Goal: Check status: Check status

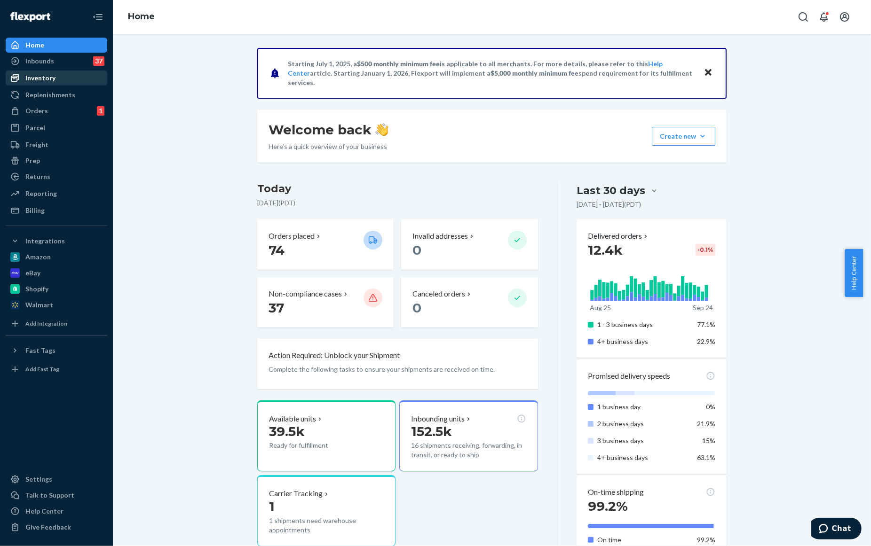
click at [41, 84] on div "Inventory" at bounding box center [57, 77] width 100 height 13
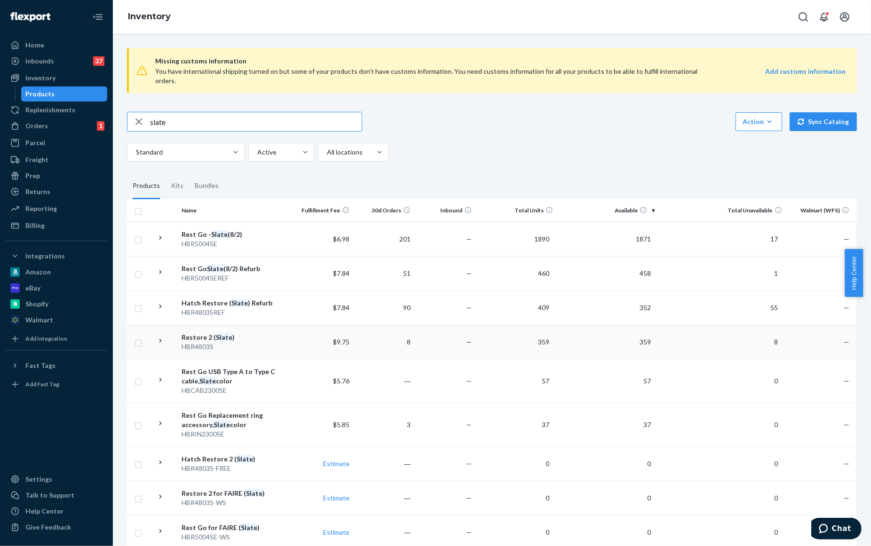
click at [227, 339] on em "Slate" at bounding box center [224, 337] width 16 height 8
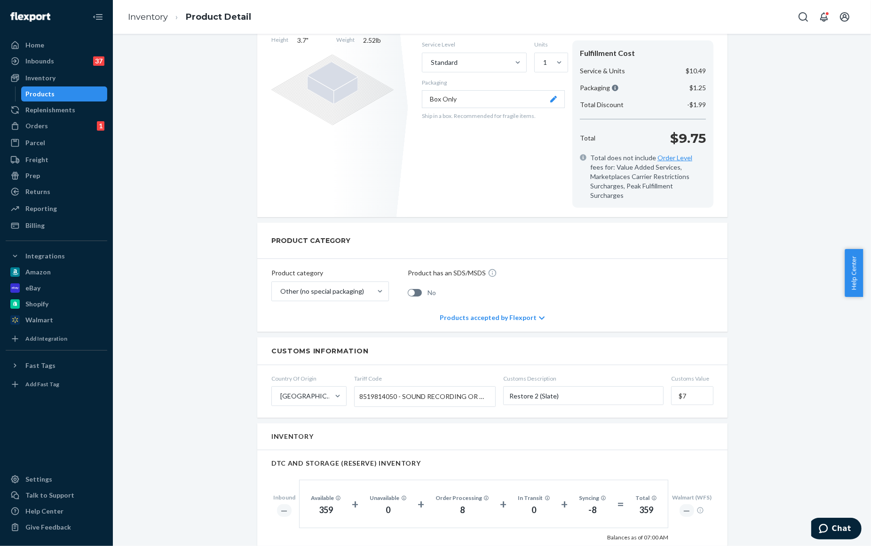
scroll to position [261, 0]
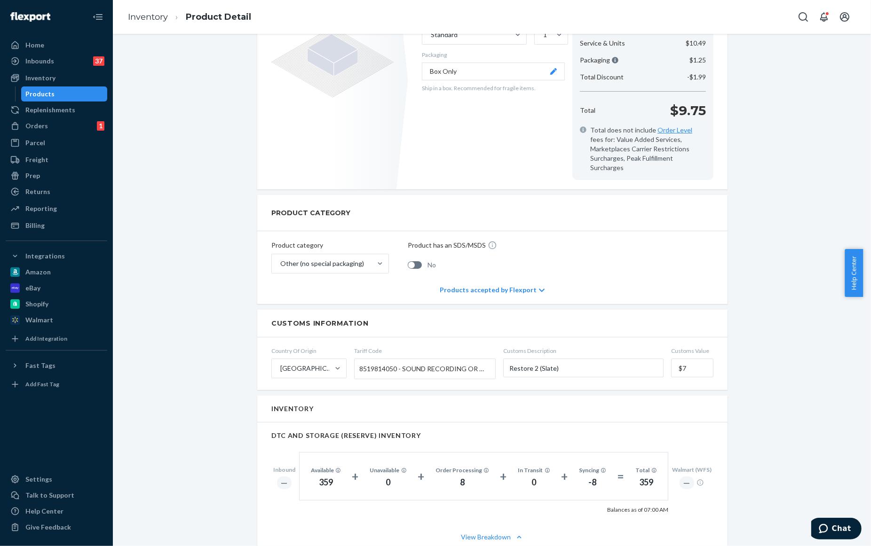
click at [44, 90] on div "Products" at bounding box center [40, 93] width 29 height 9
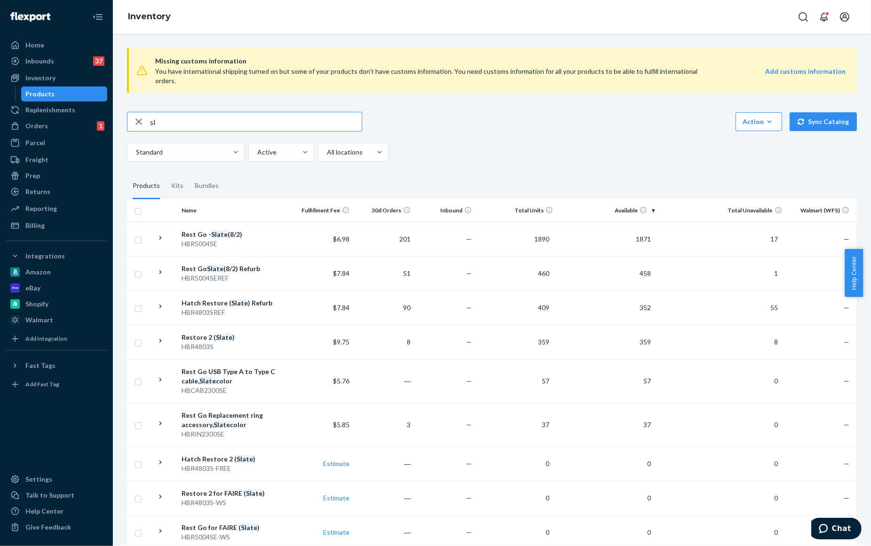
type input "s"
type input "rest"
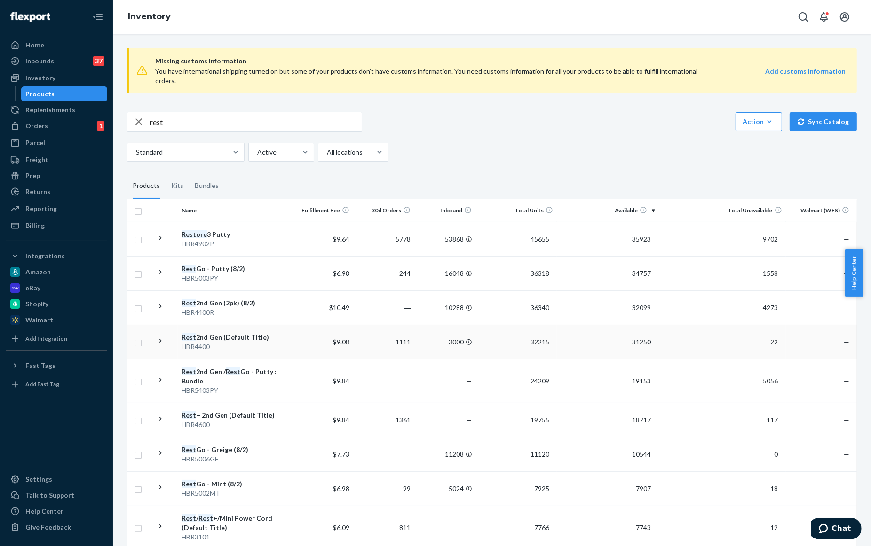
click at [221, 340] on div "Rest 2nd Gen (Default Title)" at bounding box center [235, 337] width 107 height 9
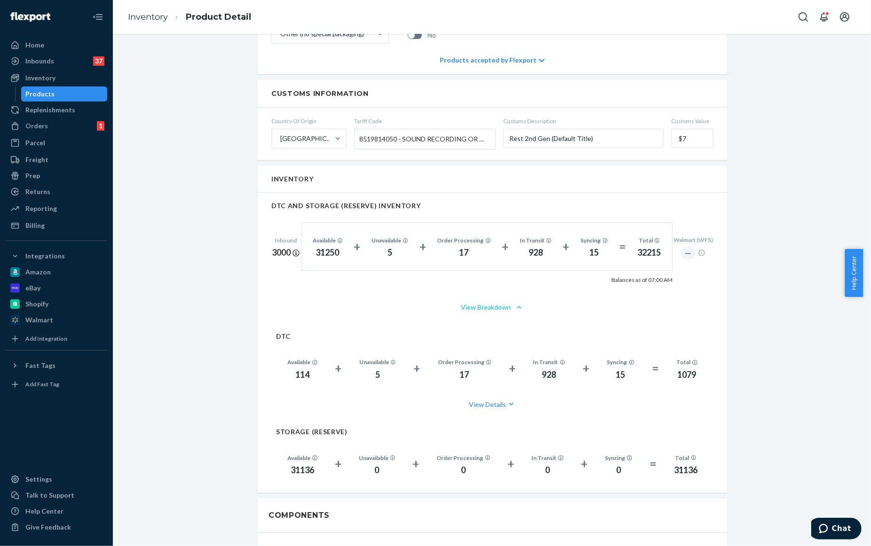
scroll to position [470, 0]
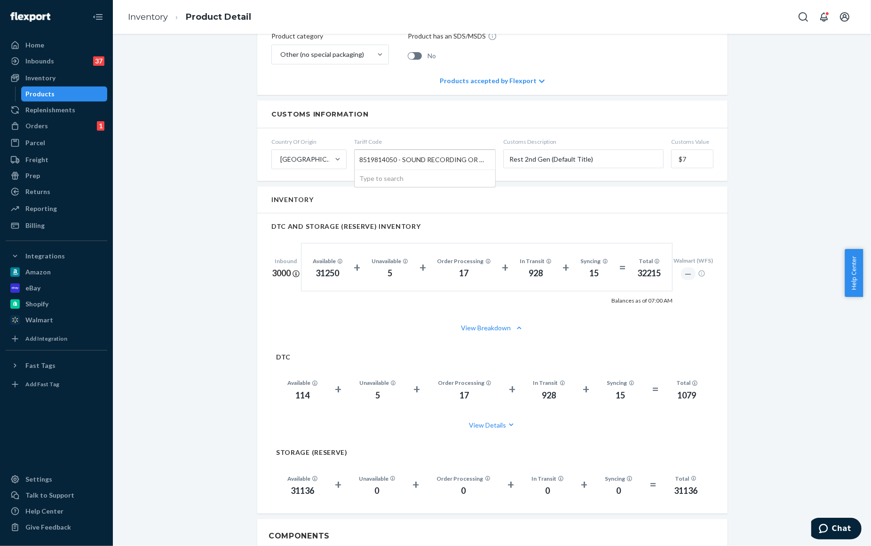
drag, startPoint x: 393, startPoint y: 151, endPoint x: 368, endPoint y: 155, distance: 25.7
click at [368, 155] on span "8519814050 - SOUND RECORDING OR REPRODUCING APPARATUS, USING MAGNETIC, OPTICAL …" at bounding box center [422, 160] width 127 height 16
click at [362, 155] on input "Tariff Code 8519814050 - SOUND RECORDING OR REPRODUCING APPARATUS, USING MAGNET…" at bounding box center [360, 159] width 2 height 17
drag, startPoint x: 353, startPoint y: 147, endPoint x: 396, endPoint y: 152, distance: 43.1
click at [396, 152] on div "8519814050 - SOUND RECORDING OR REPRODUCING APPARATUS, USING MAGNETIC, OPTICAL …" at bounding box center [425, 160] width 141 height 20
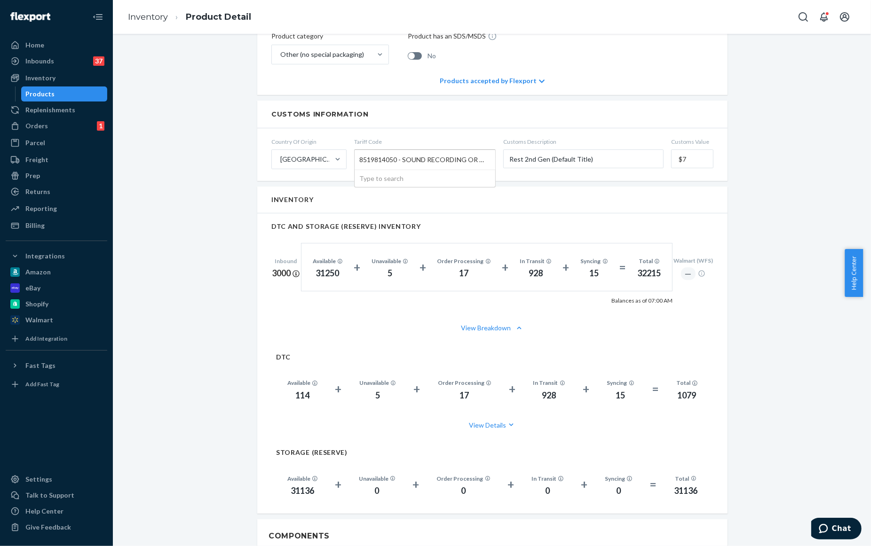
click at [362, 152] on input "Tariff Code 8519814050 - SOUND RECORDING OR REPRODUCING APPARATUS, USING MAGNET…" at bounding box center [360, 159] width 2 height 17
drag, startPoint x: 785, startPoint y: 218, endPoint x: 773, endPoint y: 190, distance: 29.9
click at [785, 218] on div "eBay Fast Tags are disabled due to mislink. Fast tags are not working for eBay.…" at bounding box center [492, 319] width 744 height 1482
drag, startPoint x: 822, startPoint y: 146, endPoint x: 815, endPoint y: 144, distance: 7.8
click at [822, 146] on div "eBay Fast Tags are disabled due to mislink. Fast tags are not working for eBay.…" at bounding box center [492, 319] width 744 height 1482
